Goal: Task Accomplishment & Management: Manage account settings

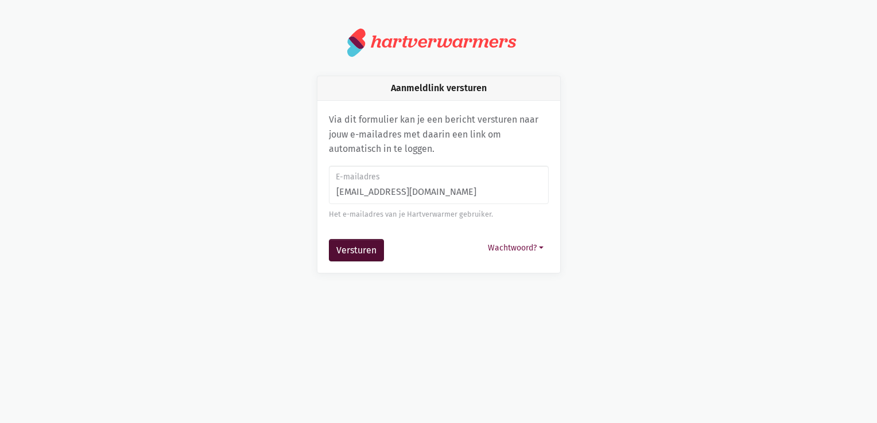
type input "[EMAIL_ADDRESS][DOMAIN_NAME]"
click at [361, 253] on button "Versturen" at bounding box center [356, 250] width 55 height 23
click at [353, 251] on button "Versturen" at bounding box center [356, 250] width 55 height 23
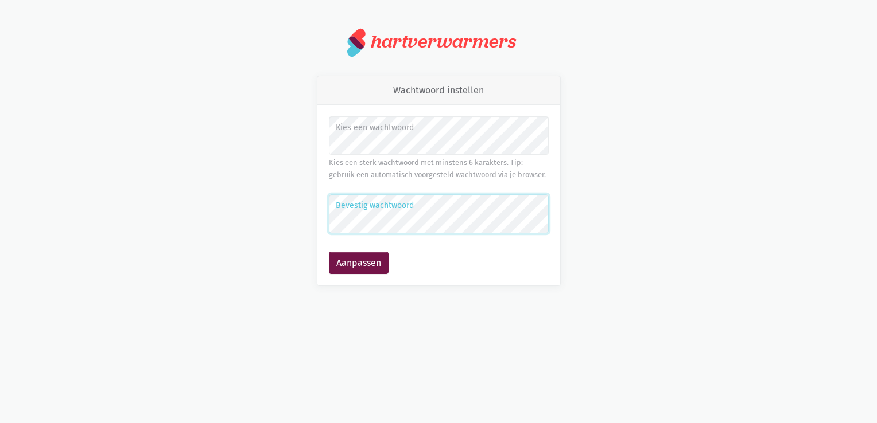
click at [329, 252] on button "Aanpassen" at bounding box center [359, 263] width 60 height 23
